Goal: Task Accomplishment & Management: Use online tool/utility

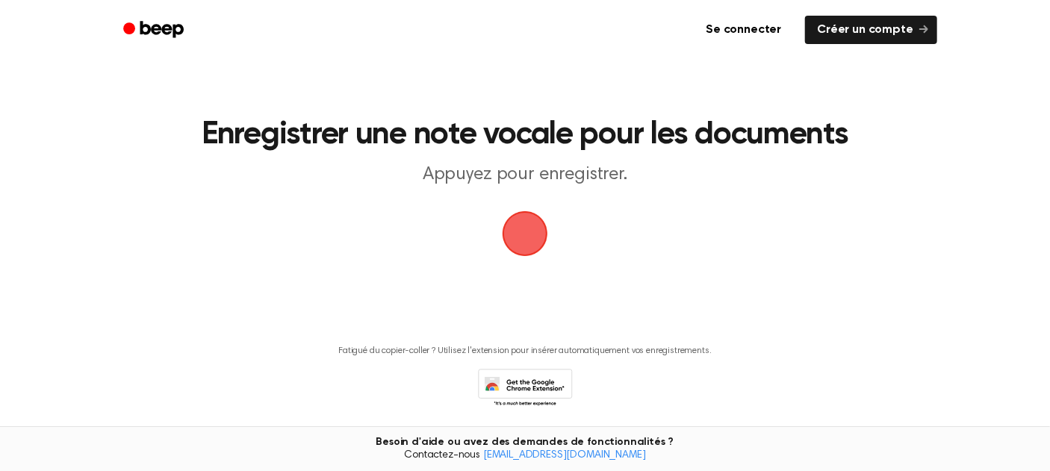
click at [531, 238] on span "button" at bounding box center [525, 234] width 84 height 84
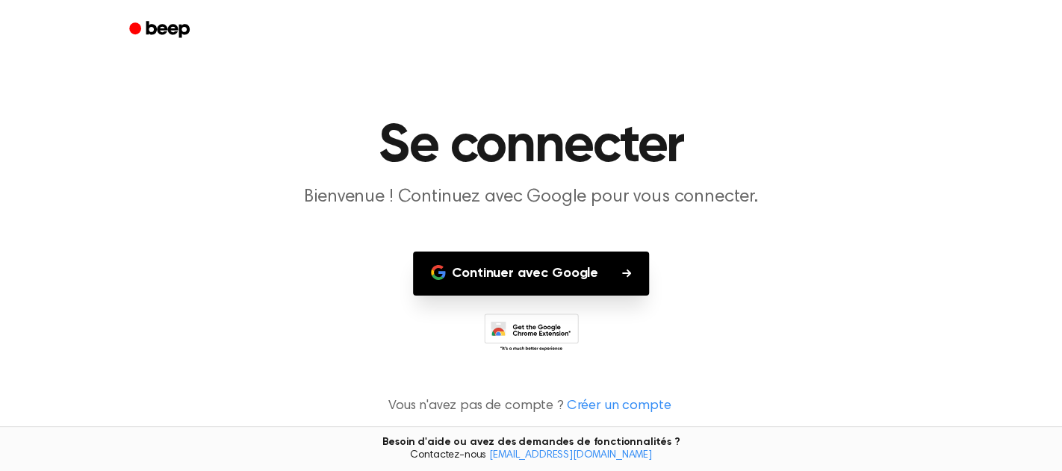
click at [608, 268] on button "Continuer avec Google" at bounding box center [531, 274] width 236 height 44
click at [617, 272] on button "Continuer avec Google" at bounding box center [531, 274] width 236 height 44
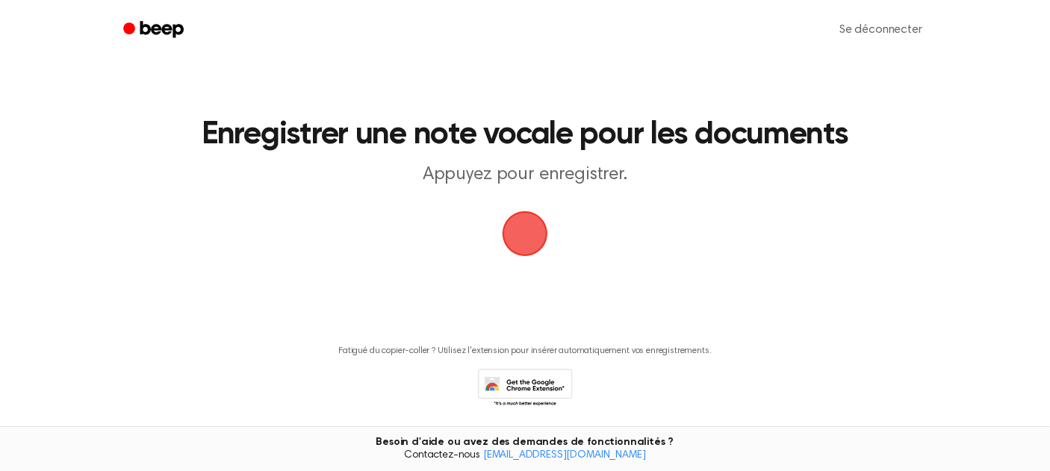
click at [532, 248] on span "button" at bounding box center [524, 233] width 55 height 55
click at [523, 234] on span "button" at bounding box center [525, 234] width 76 height 76
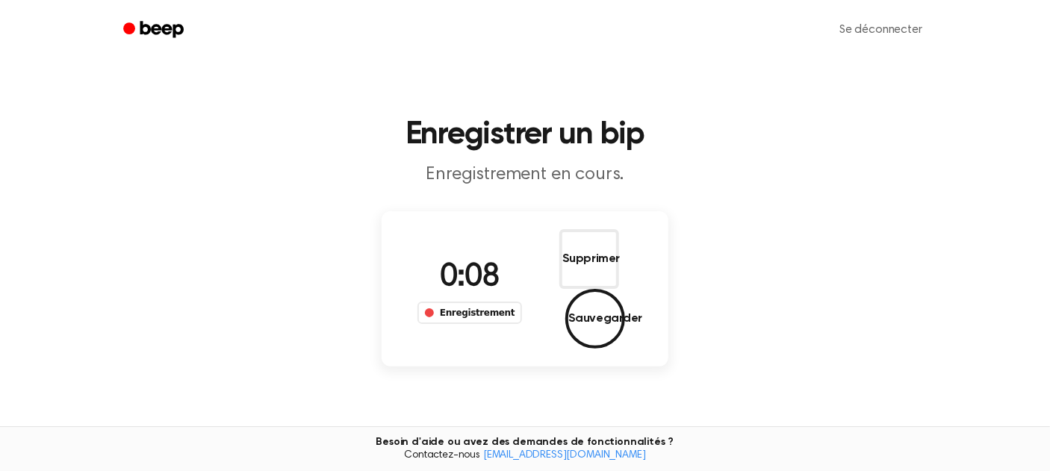
click at [466, 312] on font "Enregistrement" at bounding box center [477, 313] width 75 height 10
click at [466, 311] on font "Enregistrement" at bounding box center [477, 313] width 75 height 10
click at [516, 323] on div "0:14 Enregistrement Supprimer Sauvegarder" at bounding box center [525, 289] width 239 height 120
click at [455, 285] on span "0:17" at bounding box center [470, 277] width 60 height 31
click at [462, 274] on font "0:17" at bounding box center [470, 277] width 60 height 31
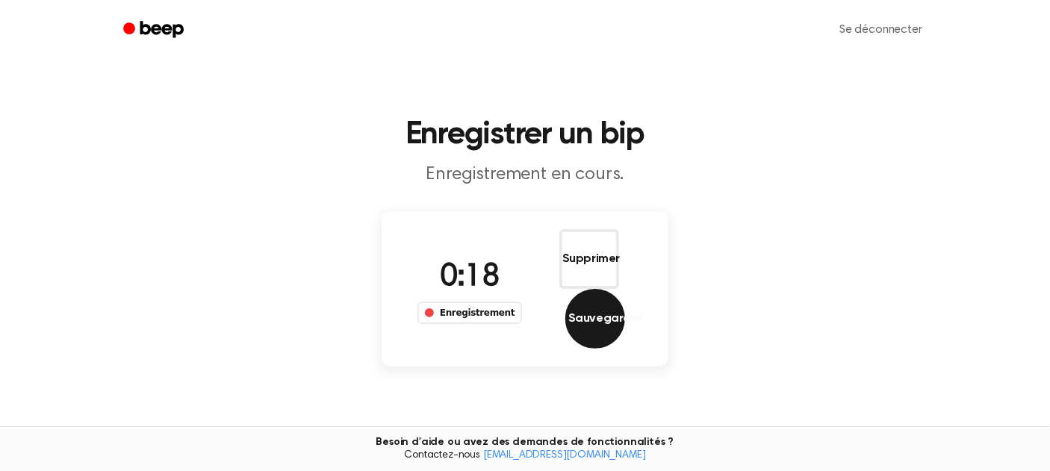
click at [577, 325] on font "Sauvegarder" at bounding box center [605, 319] width 74 height 12
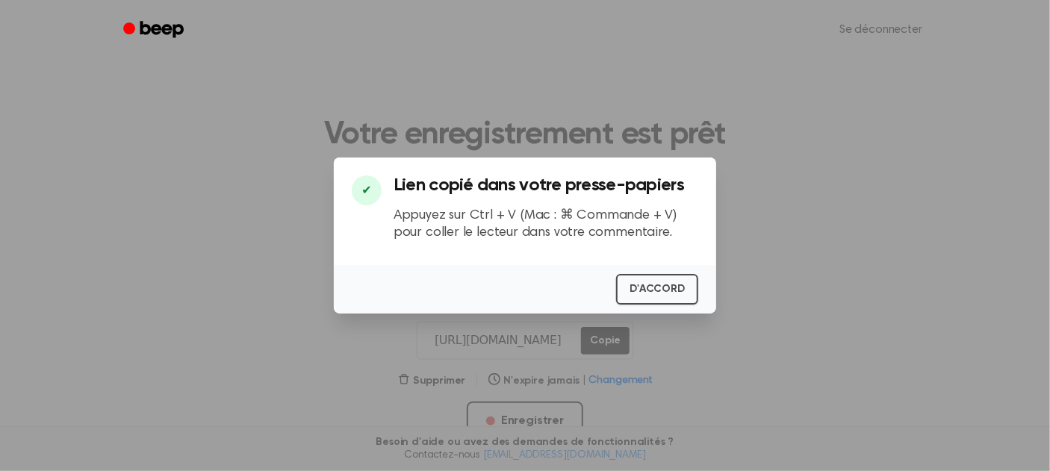
click at [527, 342] on div at bounding box center [525, 235] width 1050 height 471
click at [527, 341] on div at bounding box center [525, 235] width 1050 height 471
click at [632, 297] on button "D'ACCORD" at bounding box center [657, 289] width 82 height 31
